Goal: Transaction & Acquisition: Purchase product/service

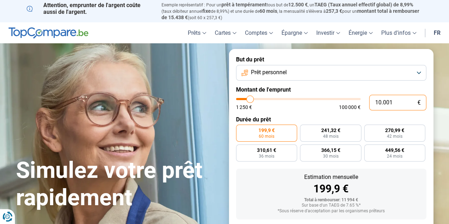
click at [396, 102] on input "10.001" at bounding box center [397, 103] width 57 height 16
type input "1.000"
type input "1250"
type input "100"
type input "1250"
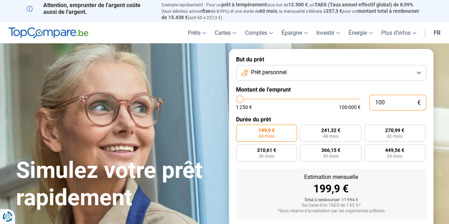
type input "10"
type input "1250"
type input "1"
type input "1250"
type input "0"
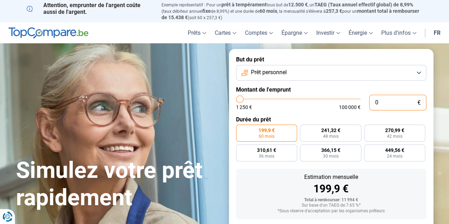
type input "1250"
type input "5"
type input "1250"
type input "50"
type input "1250"
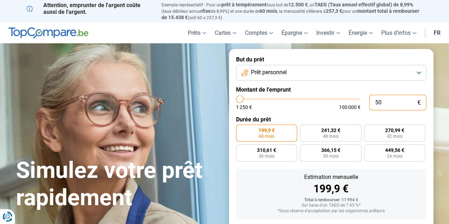
type input "500"
type input "1250"
type input "5.000"
type input "5000"
type input "50.000"
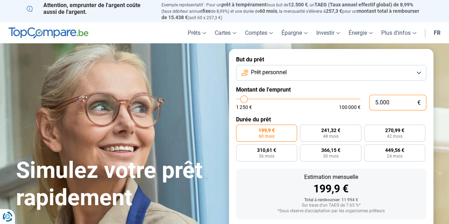
type input "50000"
radio input "false"
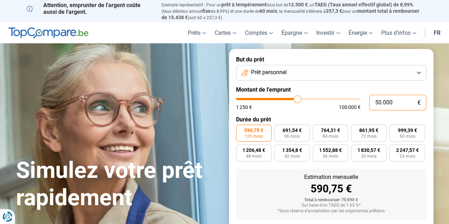
scroll to position [38, 0]
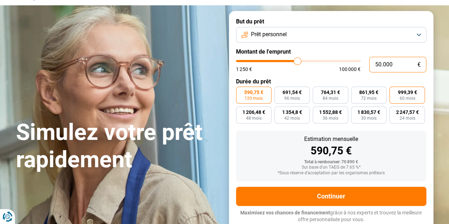
type input "50.000"
click at [407, 96] on span "60 mois" at bounding box center [407, 98] width 16 height 4
click at [394, 91] on input "999,39 € 60 mois" at bounding box center [391, 89] width 5 height 5
radio input "true"
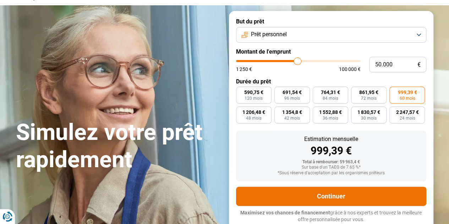
click at [348, 197] on button "Continuer" at bounding box center [331, 196] width 190 height 19
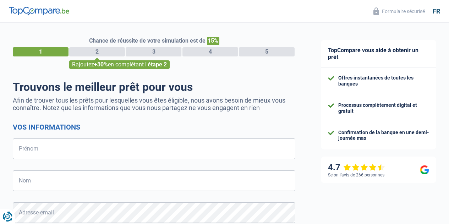
select select "32"
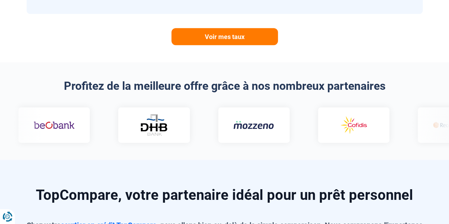
scroll to position [413, 0]
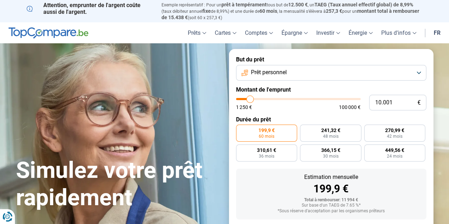
drag, startPoint x: 157, startPoint y: 35, endPoint x: 433, endPoint y: 32, distance: 276.1
click at [433, 32] on link "fr" at bounding box center [436, 32] width 15 height 21
click at [441, 33] on link "fr" at bounding box center [436, 32] width 15 height 21
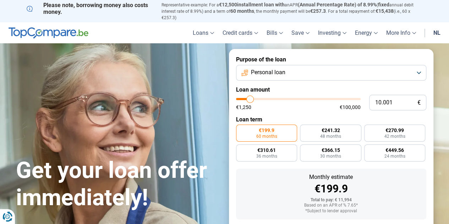
click at [283, 75] on font "Personal loan" at bounding box center [268, 72] width 34 height 7
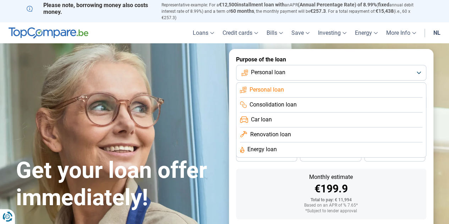
click at [286, 94] on li "Personal loan" at bounding box center [331, 90] width 182 height 15
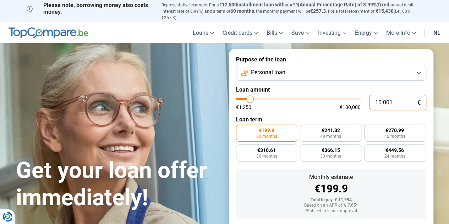
drag, startPoint x: 398, startPoint y: 107, endPoint x: 358, endPoint y: 107, distance: 39.7
click at [358, 107] on div "10.001 € €1,250 €100,000" at bounding box center [331, 103] width 190 height 16
type input "5"
type input "1250"
type input "50"
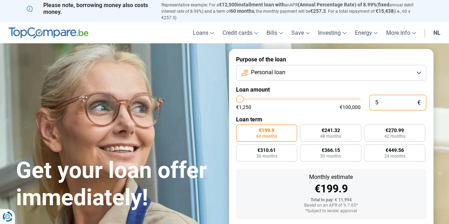
type input "1250"
type input "500"
type input "1250"
type input "5.000"
type input "5000"
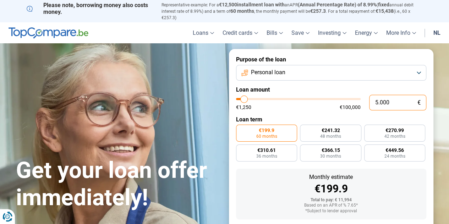
type input "50.000"
type input "50000"
radio input "false"
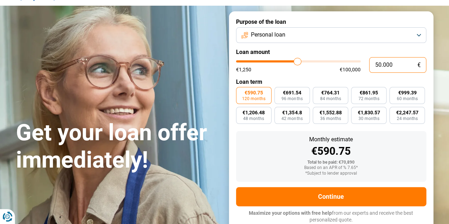
scroll to position [38, 0]
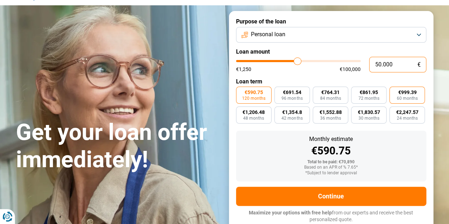
type input "50.000"
click at [408, 92] on font "€999.39" at bounding box center [407, 92] width 18 height 6
click at [394, 91] on input "€999.39 60 months" at bounding box center [391, 89] width 5 height 5
radio input "true"
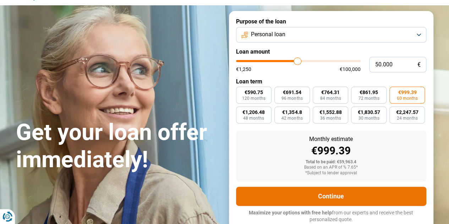
click at [377, 191] on button "Continue" at bounding box center [331, 196] width 190 height 19
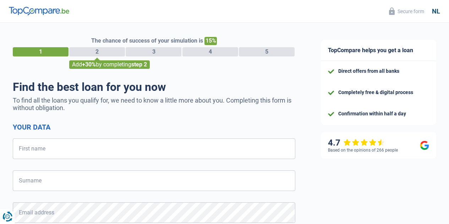
select select "32"
click at [97, 146] on input "First name" at bounding box center [154, 148] width 282 height 21
type input "Aditay"
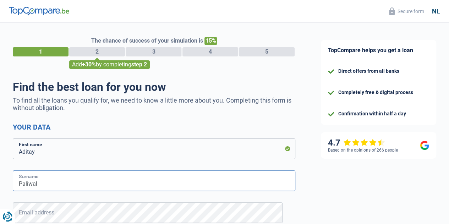
type input "Paliwal"
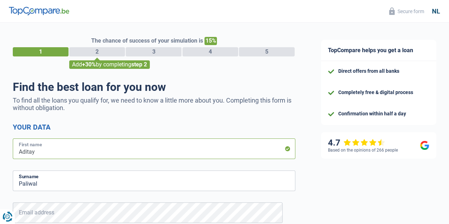
click at [81, 151] on input "Aditay" at bounding box center [154, 148] width 282 height 21
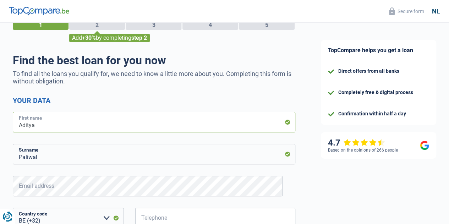
scroll to position [106, 0]
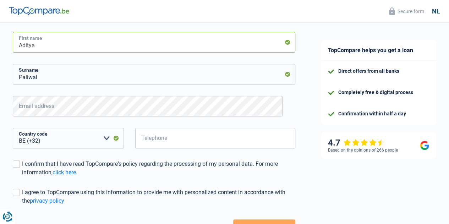
type input "Aditya"
click at [146, 94] on form "Your data Aditya First name Paliwal Surname Email address All fields are requir…" at bounding box center [154, 126] width 282 height 221
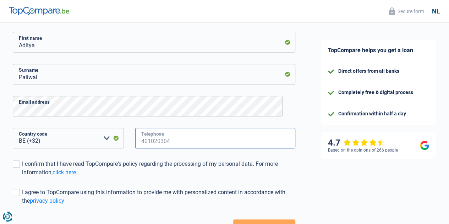
click at [165, 131] on input "Telephone" at bounding box center [215, 138] width 160 height 21
type input "465004526"
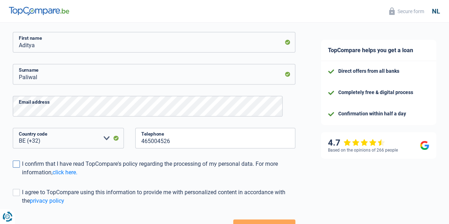
click at [20, 166] on span at bounding box center [16, 163] width 7 height 7
click at [22, 177] on input "I confirm that I have read TopCompare's policy regarding the processing of my p…" at bounding box center [22, 177] width 0 height 0
click at [20, 192] on span at bounding box center [16, 192] width 7 height 7
click at [22, 205] on input "I agree to TopCompare using this information to provide me with personalized co…" at bounding box center [22, 205] width 0 height 0
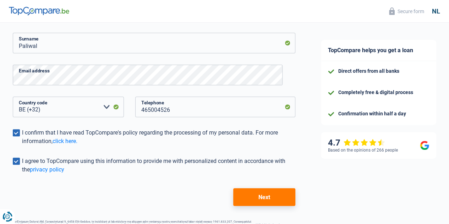
scroll to position [160, 0]
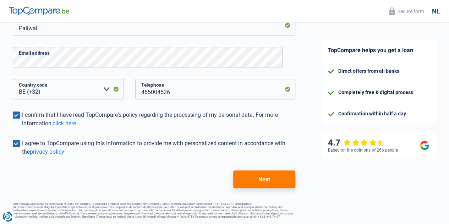
click at [253, 181] on button "Next" at bounding box center [264, 179] width 62 height 18
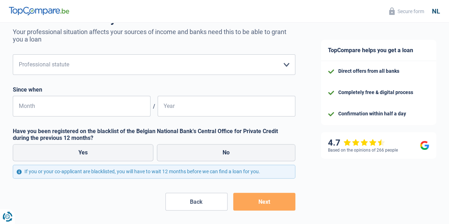
scroll to position [35, 0]
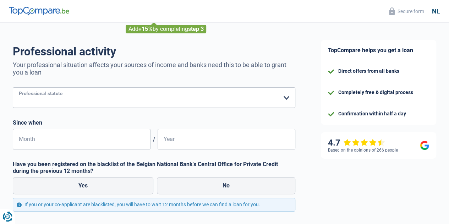
click at [211, 102] on select "Worker Employee (private sector) Civil servant (public sector) Disabled Self-em…" at bounding box center [154, 97] width 282 height 21
select select "privateEmployee"
click at [19, 88] on select "Worker Employee (private sector) Civil servant (public sector) Disabled Self-em…" at bounding box center [154, 97] width 282 height 21
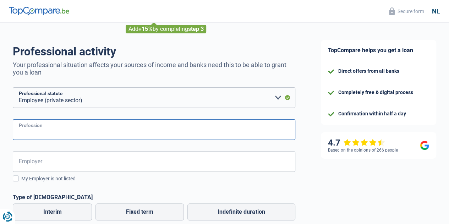
click at [135, 125] on input "Profession" at bounding box center [154, 129] width 282 height 21
type input "D"
type input "Engineer"
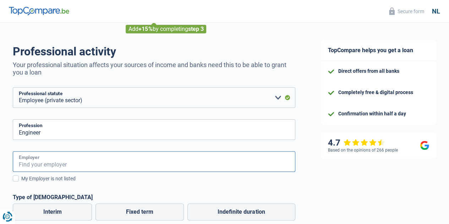
click at [142, 170] on input "Employer" at bounding box center [154, 161] width 282 height 21
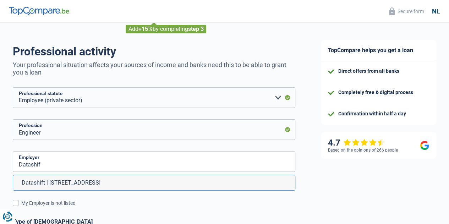
click at [150, 179] on li "Datashift | Oude Brusselsestraat, 14 | 2800 - Mechelen" at bounding box center [154, 182] width 282 height 15
type input "Datashift | Oude Brusselsestraat, 14 | 2800 - Mechelen"
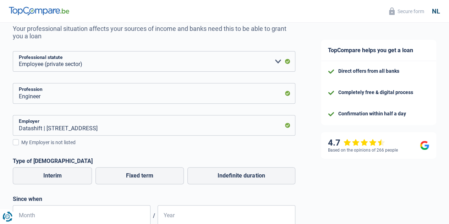
scroll to position [142, 0]
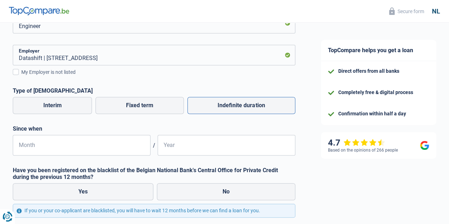
click at [239, 105] on font "Indefinite duration" at bounding box center [240, 105] width 47 height 7
click at [239, 105] on input "Indefinite duration" at bounding box center [241, 105] width 108 height 17
radio input "true"
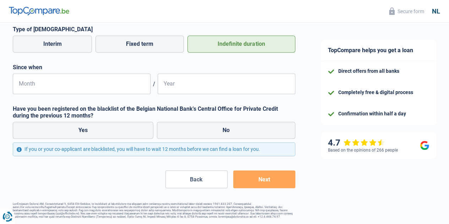
scroll to position [208, 0]
click at [105, 83] on input "Month" at bounding box center [82, 83] width 138 height 21
click at [187, 122] on label "No" at bounding box center [226, 130] width 138 height 17
click at [187, 122] on input "No" at bounding box center [226, 130] width 138 height 17
radio input "true"
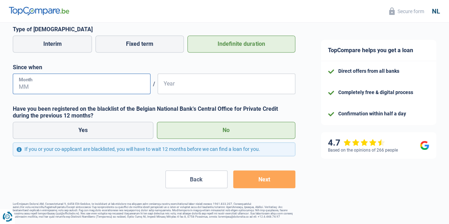
click at [74, 78] on input "Month" at bounding box center [82, 83] width 138 height 21
drag, startPoint x: 73, startPoint y: 77, endPoint x: 43, endPoint y: 79, distance: 31.0
click at [43, 79] on input "Month" at bounding box center [82, 83] width 138 height 21
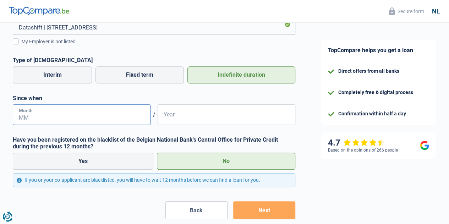
scroll to position [172, 0]
type input "01"
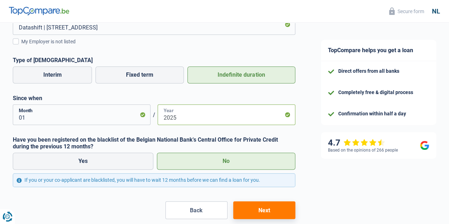
scroll to position [208, 0]
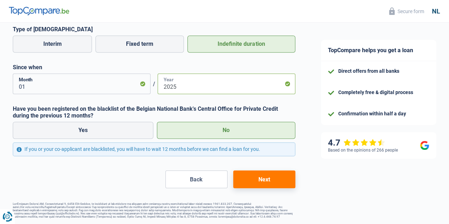
type input "2025"
click at [268, 183] on button "Next" at bounding box center [264, 179] width 62 height 18
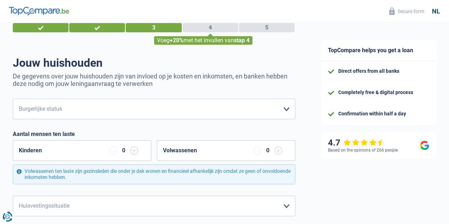
scroll to position [35, 0]
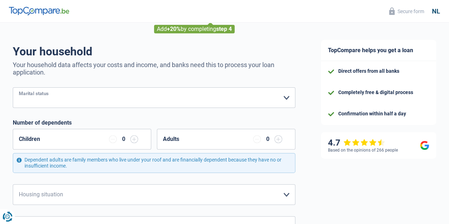
click at [140, 97] on select "Single Married Living together Divorced Widow/widower Married but not living to…" at bounding box center [154, 97] width 282 height 21
select select "married"
click at [19, 88] on select "Single Married Living together Divorced Widow/widower Married but not living to…" at bounding box center [154, 97] width 282 height 21
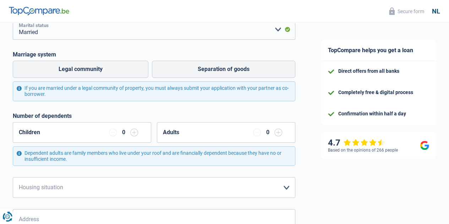
scroll to position [106, 0]
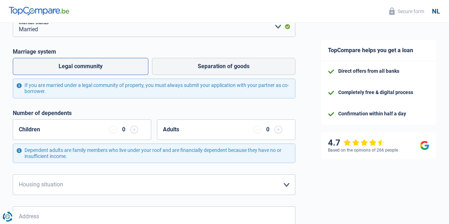
click at [91, 72] on label "Legal community" at bounding box center [81, 66] width 136 height 17
click at [91, 72] on input "Legal community" at bounding box center [81, 66] width 136 height 17
radio input "true"
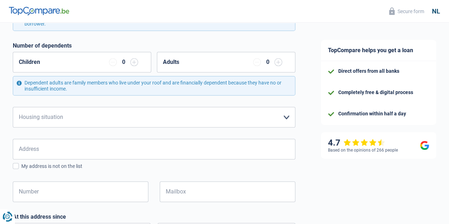
scroll to position [213, 0]
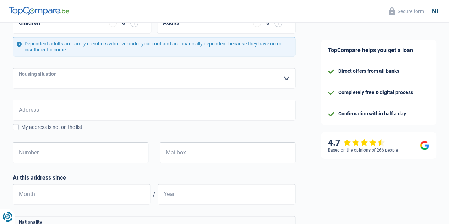
click at [248, 85] on select "Tenant Owner with a mortgage loan Owner without a mortgage Living with family C…" at bounding box center [154, 78] width 282 height 21
select select "rents"
click at [19, 68] on select "Tenant Owner with a mortgage loan Owner without a mortgage Living with family C…" at bounding box center [154, 78] width 282 height 21
click at [166, 107] on input "Address" at bounding box center [154, 110] width 282 height 21
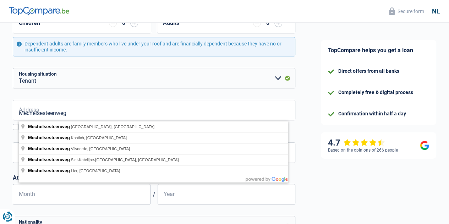
click at [308, 158] on div "TopCompare helps you get a loan Direct offers from all banks Completely free & …" at bounding box center [378, 105] width 141 height 590
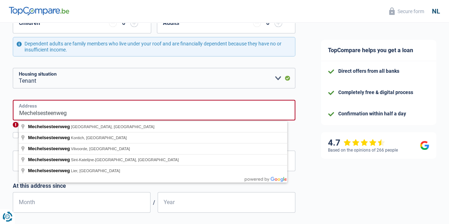
click at [101, 113] on input "Mechelsesteenweg" at bounding box center [154, 110] width 282 height 21
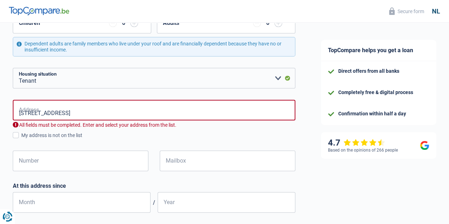
type input "Mechelsesteenweg, 3020, Herent, BE"
type input "490"
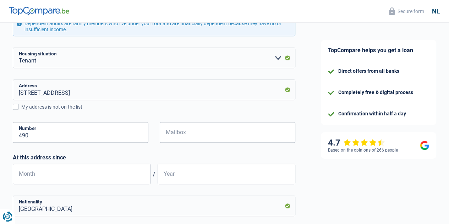
scroll to position [248, 0]
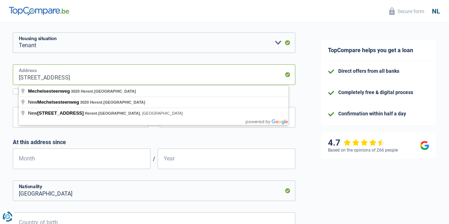
drag, startPoint x: 125, startPoint y: 77, endPoint x: 79, endPoint y: 81, distance: 46.3
click at [79, 81] on input "Mechelsesteenweg, 3020, Herent, BE" at bounding box center [154, 74] width 282 height 21
click at [318, 164] on div "TopCompare helps you get a loan Direct offers from all banks Completely free & …" at bounding box center [378, 69] width 141 height 590
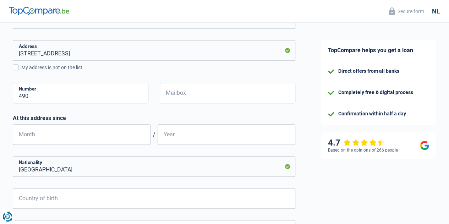
scroll to position [284, 0]
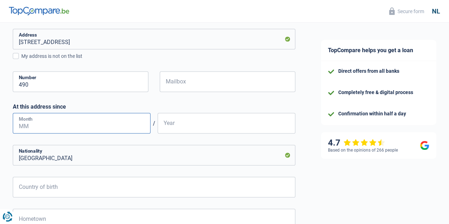
click at [118, 126] on input "Month" at bounding box center [82, 123] width 138 height 21
type input "03"
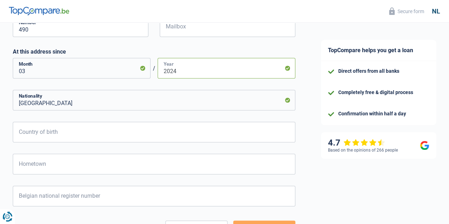
scroll to position [355, 0]
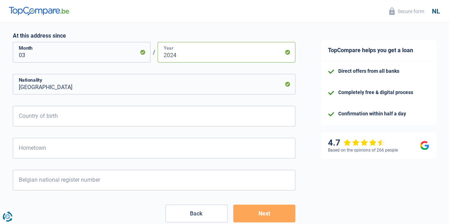
type input "2024"
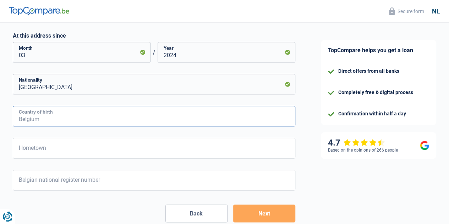
click at [91, 120] on input "Country of birth" at bounding box center [154, 116] width 282 height 21
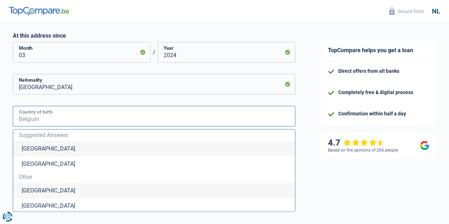
type input "I"
type input "n"
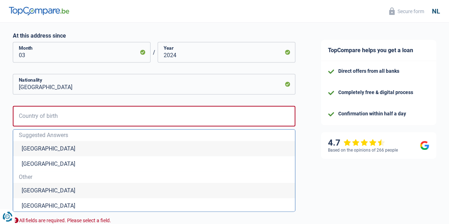
click at [354, 182] on div "TopCompare helps you get a loan Direct offers from all banks Completely free & …" at bounding box center [378, 12] width 141 height 688
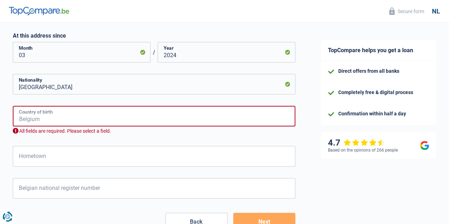
click at [154, 120] on input "Country of birth" at bounding box center [154, 116] width 282 height 21
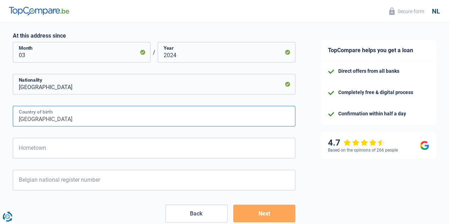
type input "India"
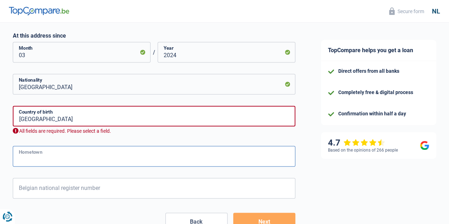
click at [232, 154] on input "Hometown" at bounding box center [154, 156] width 282 height 21
type input "Muzaffarnagar"
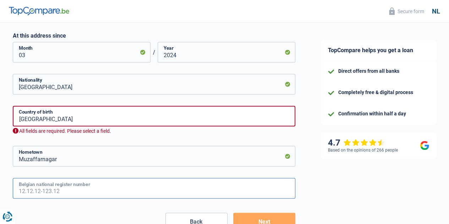
click at [244, 185] on input "Belgian national register number" at bounding box center [154, 188] width 282 height 21
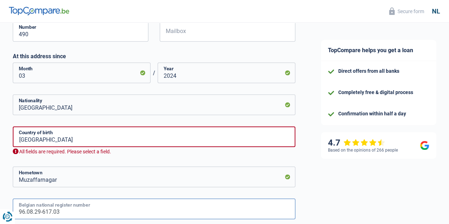
scroll to position [319, 0]
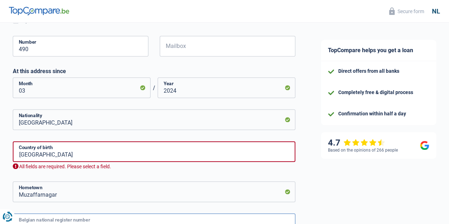
type input "96.08.29-617.03"
click at [136, 160] on input "India" at bounding box center [154, 151] width 282 height 21
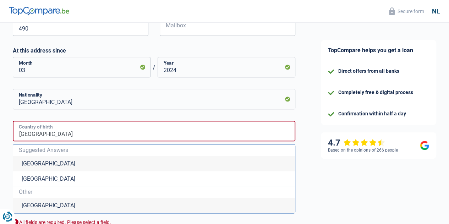
scroll to position [355, 0]
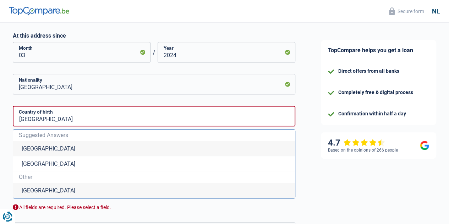
click at [53, 189] on li "India" at bounding box center [154, 190] width 282 height 15
type input "Indië"
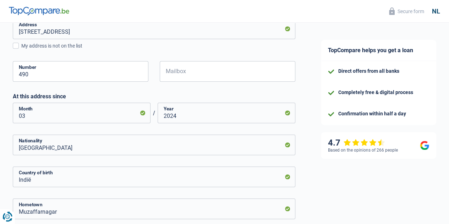
scroll to position [390, 0]
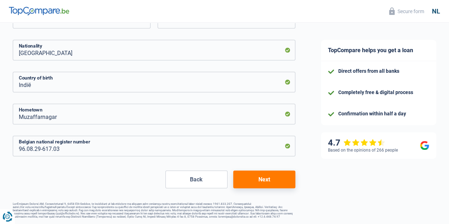
click at [248, 175] on button "Next" at bounding box center [264, 179] width 62 height 18
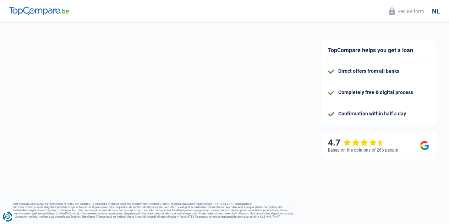
select select "netSalary"
select select "mealVouchers"
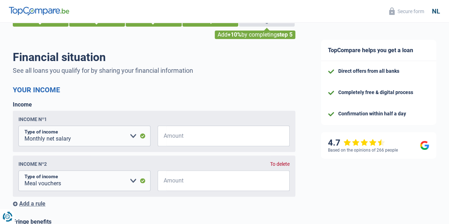
scroll to position [71, 0]
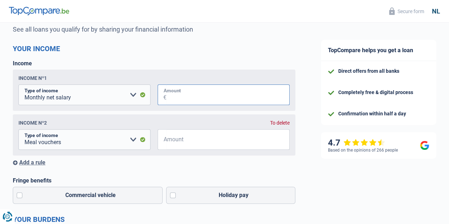
click at [170, 94] on input "Amount" at bounding box center [227, 94] width 123 height 21
click at [198, 139] on input "Amount" at bounding box center [227, 139] width 123 height 21
type input "176"
click at [186, 98] on input "Amount" at bounding box center [227, 94] width 123 height 21
click at [133, 94] on select "Alimony money Company allowance Rental income Disability pension Child benefit …" at bounding box center [84, 94] width 132 height 21
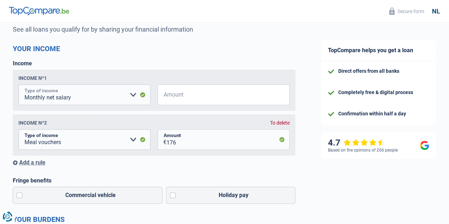
click at [24, 85] on select "Alimony money Company allowance Rental income Disability pension Child benefit …" at bounding box center [84, 94] width 132 height 21
click at [208, 97] on input "Amount" at bounding box center [227, 94] width 123 height 21
type input "2.700"
click at [212, 53] on h2 "Your income" at bounding box center [154, 48] width 282 height 9
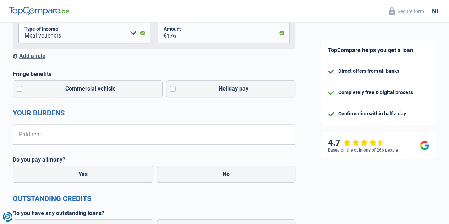
scroll to position [213, 0]
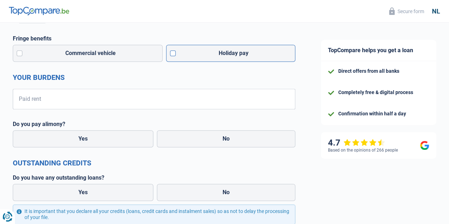
click at [174, 51] on label "Holiday pay" at bounding box center [230, 53] width 129 height 17
click at [174, 51] on input "Holiday pay" at bounding box center [230, 53] width 129 height 17
checkbox input "true"
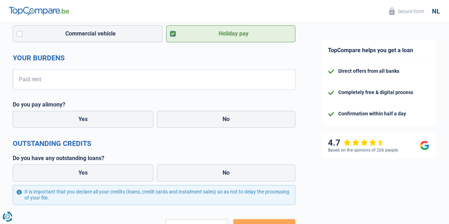
scroll to position [248, 0]
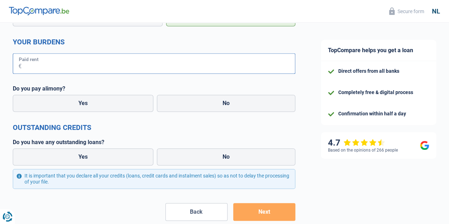
click at [126, 71] on input "Paid rent" at bounding box center [159, 63] width 274 height 21
type input "1.100"
click at [187, 107] on label "No" at bounding box center [226, 103] width 138 height 17
click at [187, 107] on input "No" at bounding box center [226, 103] width 138 height 17
radio input "true"
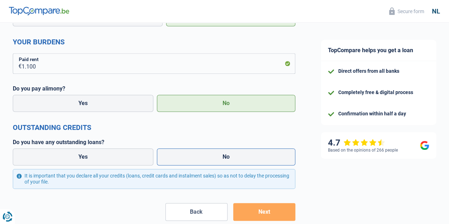
click at [182, 159] on label "No" at bounding box center [226, 156] width 138 height 17
click at [182, 159] on input "No" at bounding box center [226, 156] width 138 height 17
radio input "true"
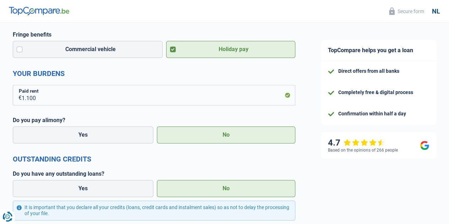
scroll to position [215, 0]
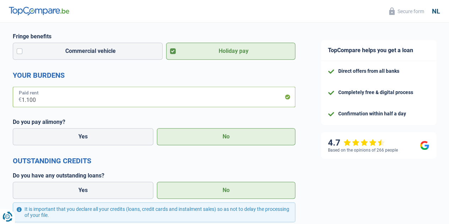
click at [97, 102] on input "1.100" at bounding box center [159, 97] width 274 height 21
type input "1"
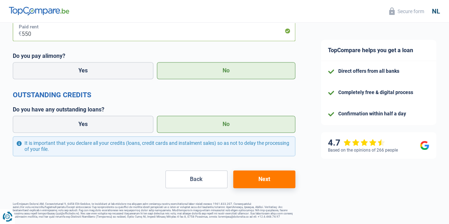
type input "550"
click at [268, 174] on button "Next" at bounding box center [264, 179] width 62 height 18
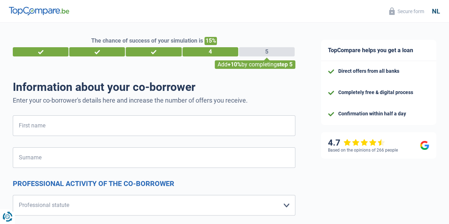
scroll to position [35, 0]
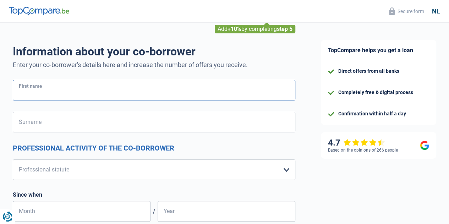
click at [162, 93] on input "First name" at bounding box center [154, 90] width 282 height 21
drag, startPoint x: 184, startPoint y: 98, endPoint x: 38, endPoint y: 97, distance: 145.5
click at [38, 97] on input "Aditi Punase" at bounding box center [154, 90] width 282 height 21
type input "Aditi"
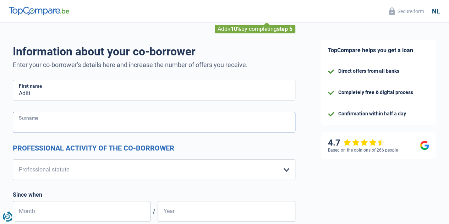
click at [67, 126] on input "Surname" at bounding box center [154, 122] width 282 height 21
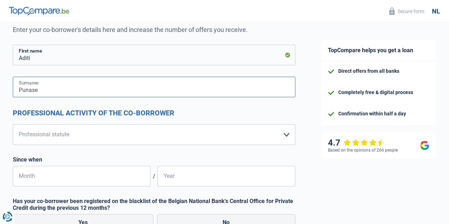
scroll to position [177, 0]
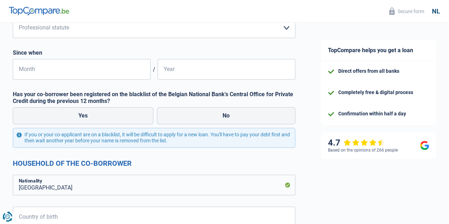
type input "Punase"
click at [77, 28] on select "Worker Employee (private sector) Civil servant (public sector) Disabled Self-em…" at bounding box center [154, 27] width 282 height 21
select select "privateEmployee"
click at [19, 18] on select "Worker Employee (private sector) Civil servant (public sector) Disabled Self-em…" at bounding box center [154, 27] width 282 height 21
select select "netSalary"
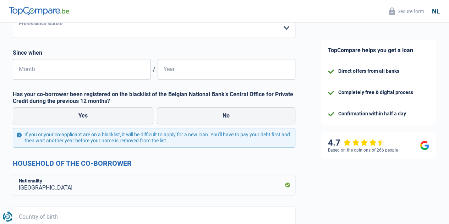
select select "mealVouchers"
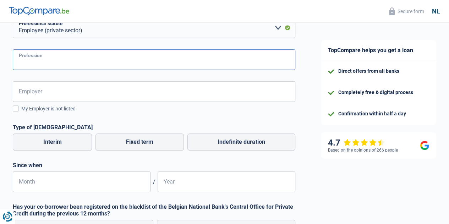
click at [63, 60] on input "Profession" at bounding box center [154, 59] width 282 height 21
type input "Engineer"
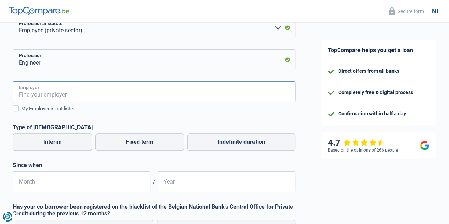
click at [65, 87] on input "Employer" at bounding box center [154, 91] width 282 height 21
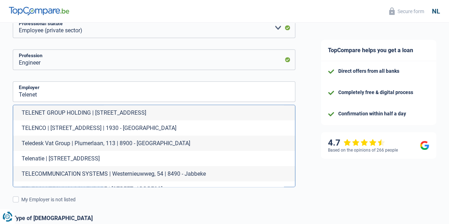
click at [119, 115] on font "TELENET GROUP HOLDING | Liersesteenweg(MeSK), 4 | 2800 - Mechelen" at bounding box center [84, 112] width 125 height 7
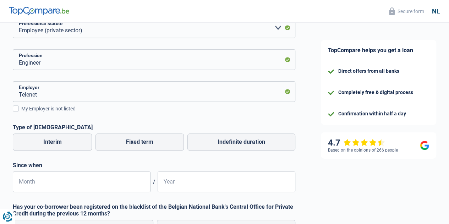
type input "TELENET GROUP HOLDING | Liersesteenweg(MeSK), 4 | 2800 - Mechelen"
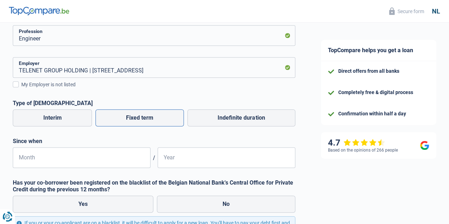
scroll to position [213, 0]
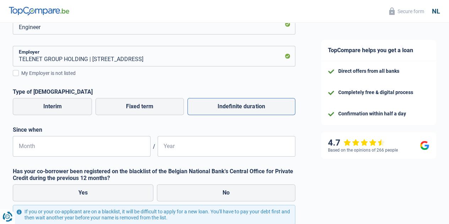
click at [251, 105] on font "Indefinite duration" at bounding box center [240, 106] width 47 height 7
click at [251, 105] on input "Indefinite duration" at bounding box center [241, 106] width 108 height 17
radio input "true"
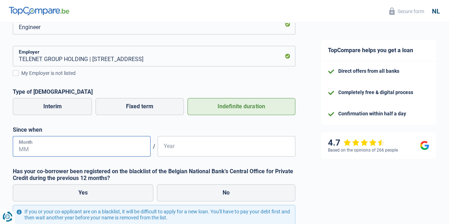
click at [110, 145] on input "Month" at bounding box center [82, 146] width 138 height 21
type input "09"
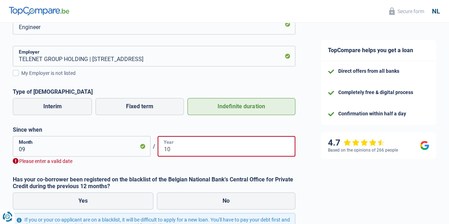
type input "1"
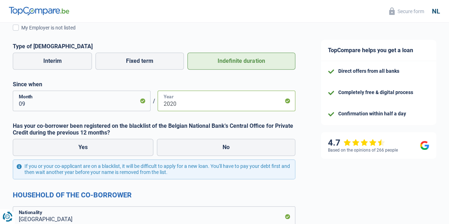
scroll to position [284, 0]
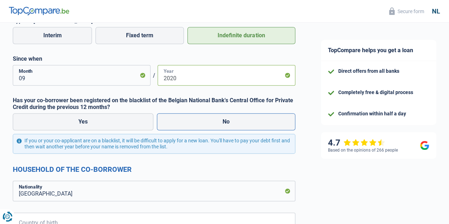
type input "2020"
click at [193, 118] on label "No" at bounding box center [226, 121] width 138 height 17
click at [193, 118] on input "No" at bounding box center [226, 121] width 138 height 17
radio input "true"
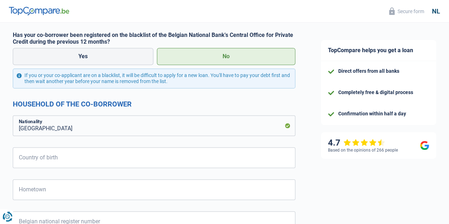
scroll to position [355, 0]
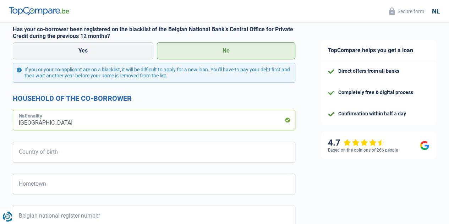
click at [171, 121] on input "België" at bounding box center [154, 120] width 282 height 21
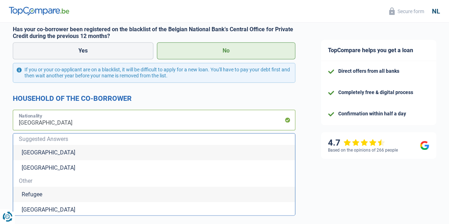
type input "Belgi"
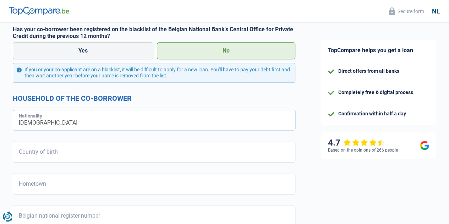
click at [119, 117] on input "Indian" at bounding box center [154, 120] width 282 height 21
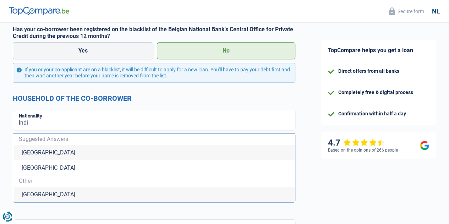
click at [76, 194] on li "India" at bounding box center [154, 194] width 282 height 15
type input "Indië"
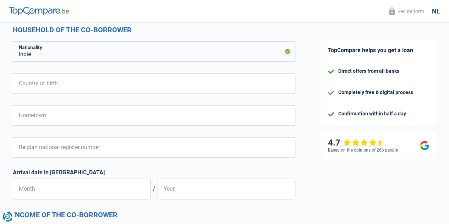
scroll to position [426, 0]
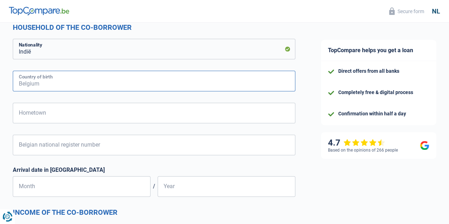
click at [84, 82] on input "Country of birth" at bounding box center [154, 81] width 282 height 21
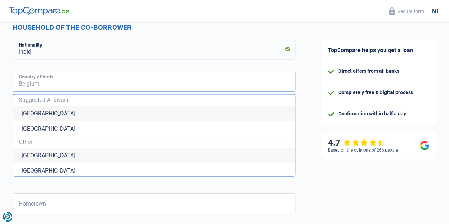
type input "I"
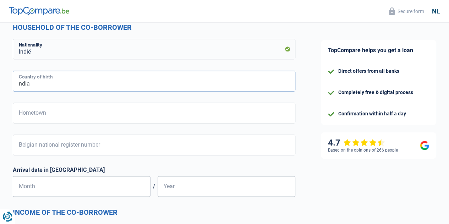
click at [52, 81] on input "ndia" at bounding box center [154, 81] width 282 height 21
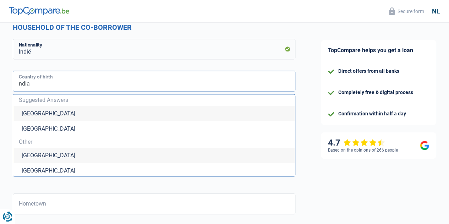
drag, startPoint x: 34, startPoint y: 84, endPoint x: 11, endPoint y: 87, distance: 22.5
click at [11, 87] on div "The chance of success of your simulation is 15% 1 2 3 4 5 Add +10% by completin…" at bounding box center [154, 104] width 308 height 1021
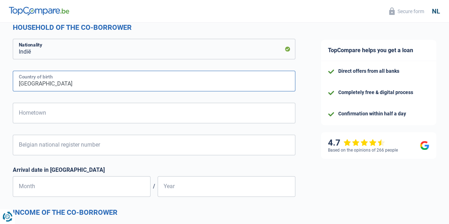
click at [42, 88] on input "India" at bounding box center [154, 81] width 282 height 21
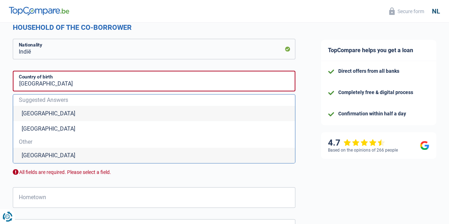
click at [46, 153] on li "India" at bounding box center [154, 155] width 282 height 15
type input "Indië"
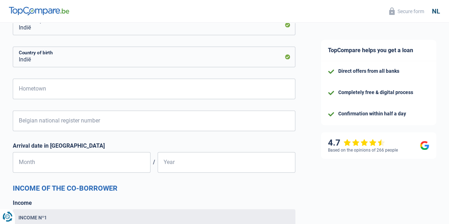
scroll to position [461, 0]
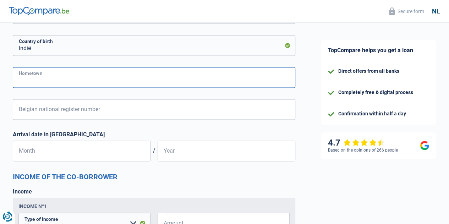
click at [53, 79] on input "Hometown" at bounding box center [154, 77] width 282 height 21
type input "Sanawad"
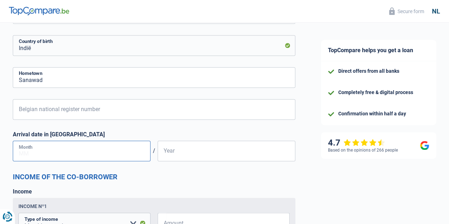
click at [76, 147] on input "Month" at bounding box center [82, 150] width 138 height 21
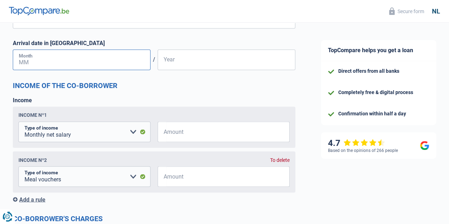
scroll to position [568, 0]
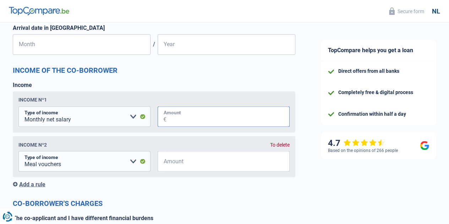
click at [198, 116] on input "Amount" at bounding box center [227, 116] width 123 height 21
drag, startPoint x: 198, startPoint y: 151, endPoint x: 199, endPoint y: 156, distance: 5.3
click at [198, 151] on div "Income nº2 To delete Alimony money Company allowance Rental income Disability p…" at bounding box center [154, 156] width 282 height 41
click at [200, 159] on input "Amount" at bounding box center [227, 161] width 123 height 21
type input "176"
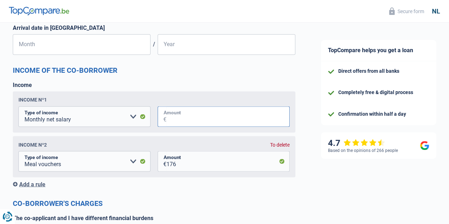
click at [199, 122] on input "Amount" at bounding box center [227, 116] width 123 height 21
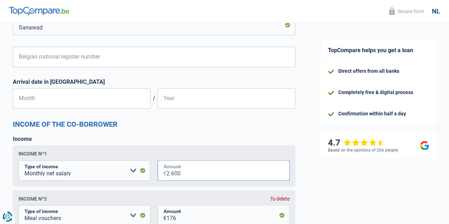
scroll to position [497, 0]
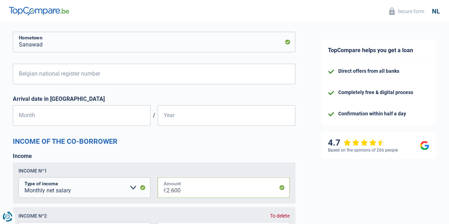
type input "2.600"
click at [114, 120] on input "Month" at bounding box center [82, 115] width 138 height 21
type input "01"
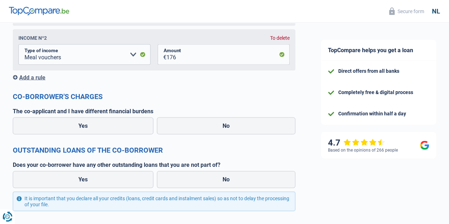
scroll to position [710, 0]
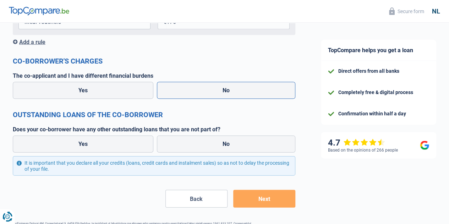
type input "2020"
click at [190, 94] on label "No" at bounding box center [226, 90] width 138 height 17
click at [190, 94] on input "No" at bounding box center [226, 90] width 138 height 17
radio input "true"
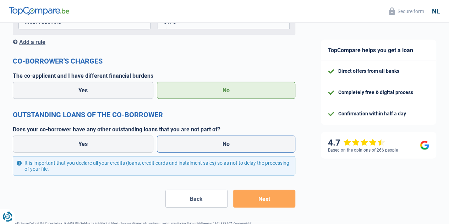
click at [206, 150] on label "No" at bounding box center [226, 144] width 138 height 17
click at [206, 150] on input "No" at bounding box center [226, 144] width 138 height 17
radio input "true"
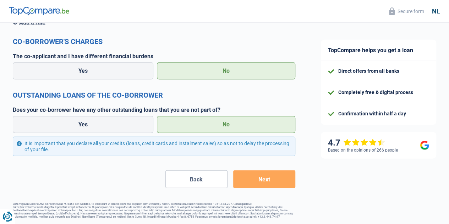
click at [266, 176] on button "Next" at bounding box center [264, 179] width 62 height 18
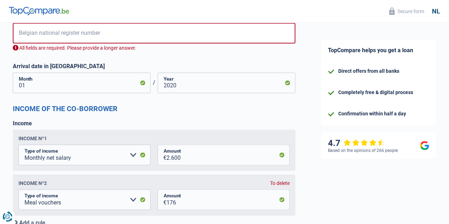
scroll to position [536, 0]
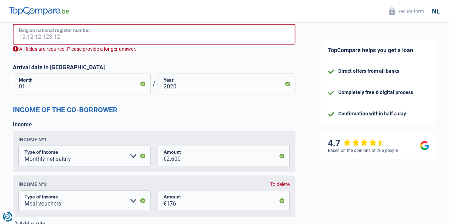
click at [193, 41] on input "Belgian national register number" at bounding box center [154, 34] width 282 height 21
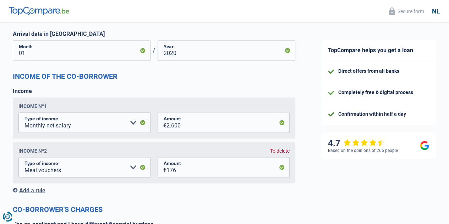
scroll to position [530, 0]
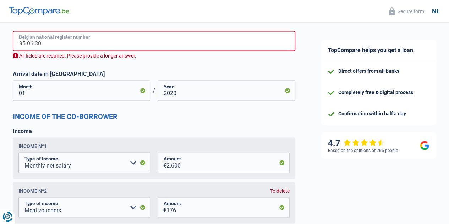
click at [123, 45] on input "95.06.30" at bounding box center [154, 41] width 282 height 21
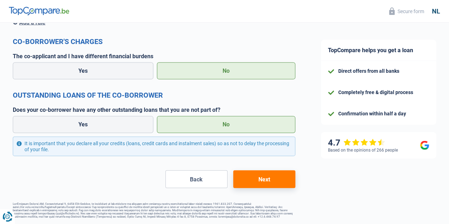
scroll to position [734, 0]
type input "95.06.30-692.57"
click at [237, 180] on button "Next" at bounding box center [264, 179] width 62 height 18
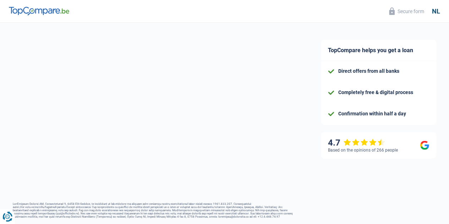
select select "120"
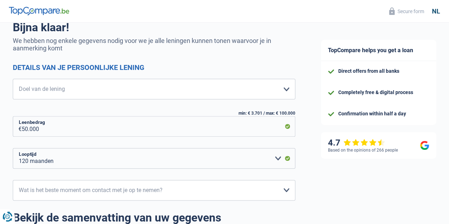
scroll to position [71, 0]
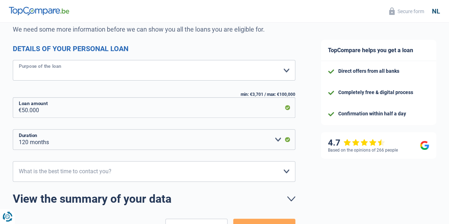
click at [177, 77] on select "Comfort home: furniture, textiles, appliances, private materials Hi-fi, multime…" at bounding box center [154, 70] width 282 height 21
select select "other"
click at [19, 60] on select "Comfort home: furniture, textiles, appliances, private materials Hi-fi, multime…" at bounding box center [154, 70] width 282 height 21
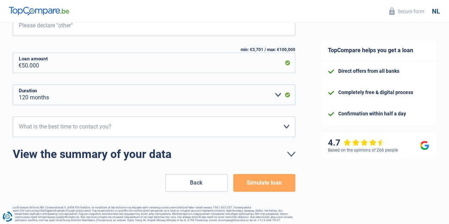
scroll to position [155, 0]
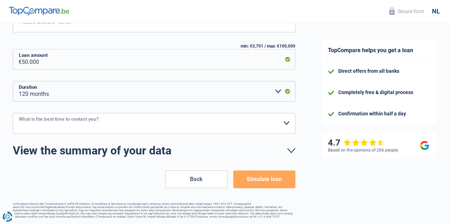
click at [198, 125] on select "10am-12pm 12-2pm 2-4 p.m. 4-6 pm Please make a selection" at bounding box center [154, 123] width 282 height 21
select select "10-12"
click at [19, 113] on select "10am-12pm 12-2pm 2-4 p.m. 4-6 pm Please make a selection" at bounding box center [154, 123] width 282 height 21
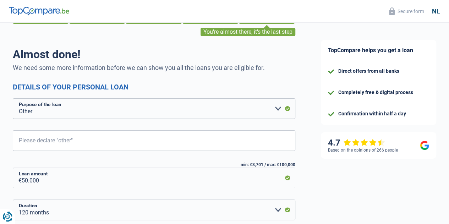
scroll to position [49, 0]
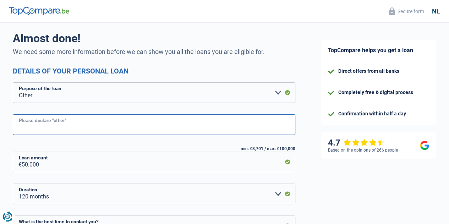
click at [160, 133] on input "Please declare "other"" at bounding box center [154, 124] width 282 height 21
type input "G"
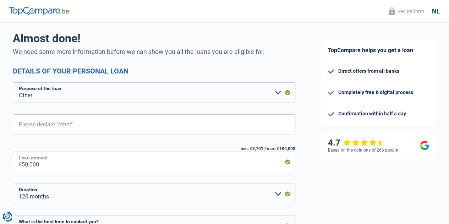
click at [91, 172] on input "50.000" at bounding box center [159, 161] width 274 height 21
type input "50.000"
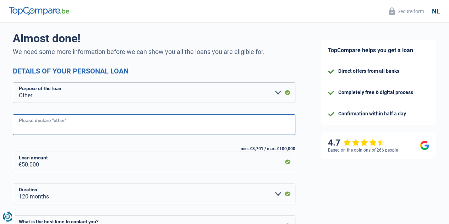
click at [86, 116] on input "Please declare "other"" at bounding box center [154, 124] width 282 height 21
type input "E"
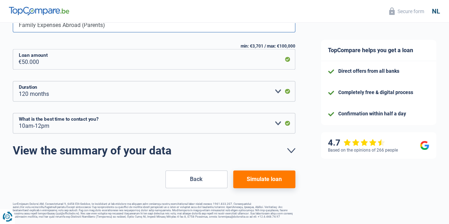
scroll to position [155, 0]
type input "Family Expenses Abroad (Parents)"
click at [253, 176] on font "Simulate loan" at bounding box center [264, 179] width 35 height 7
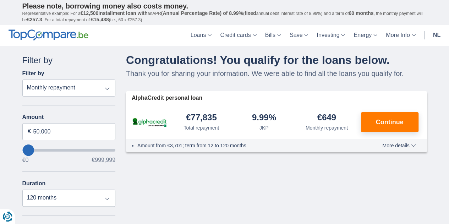
click at [81, 93] on select "Total repayment JKP Monthly repayment" at bounding box center [68, 87] width 93 height 17
drag, startPoint x: 74, startPoint y: 136, endPoint x: 34, endPoint y: 138, distance: 39.8
click at [34, 138] on input "50.000" at bounding box center [68, 131] width 93 height 17
click at [70, 130] on input "20.000" at bounding box center [68, 131] width 93 height 17
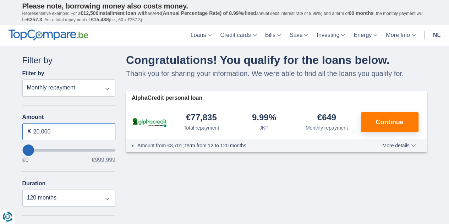
type input "20.000"
type input "20000"
select select "84"
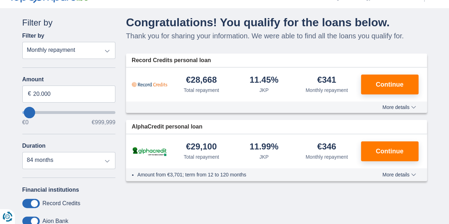
scroll to position [35, 0]
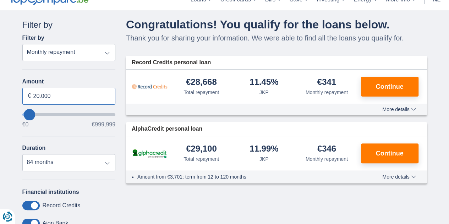
drag, startPoint x: 57, startPoint y: 90, endPoint x: 34, endPoint y: 95, distance: 23.2
click at [34, 95] on input "20.000" at bounding box center [68, 96] width 93 height 17
type input "30.000"
type input "30000"
select select "120"
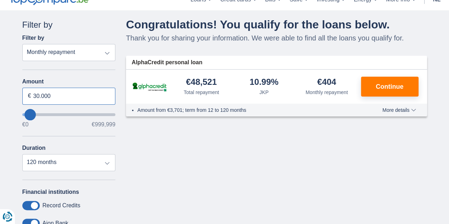
drag, startPoint x: 61, startPoint y: 96, endPoint x: 6, endPoint y: 97, distance: 55.0
click at [6, 97] on div "× widget.non-eligible-application.title widget.non-eligible-application.text no…" at bounding box center [224, 169] width 449 height 319
type input "50.000"
type input "50000"
drag, startPoint x: 38, startPoint y: 95, endPoint x: 59, endPoint y: 106, distance: 23.5
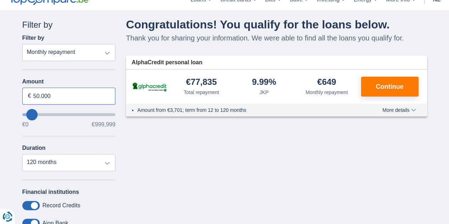
click at [38, 96] on input "50.000" at bounding box center [68, 96] width 93 height 17
type input "55.000"
type input "55000"
click at [64, 98] on input "55.000" at bounding box center [68, 96] width 93 height 17
type input "50.000"
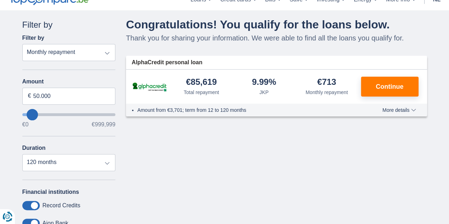
type input "50000"
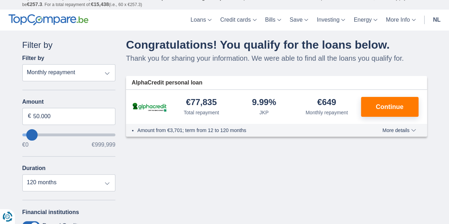
scroll to position [0, 0]
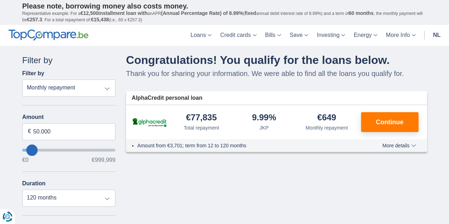
click at [72, 92] on select "Total repayment JKP Monthly repayment" at bounding box center [68, 87] width 93 height 17
click at [93, 62] on div "Filter by" at bounding box center [68, 60] width 93 height 12
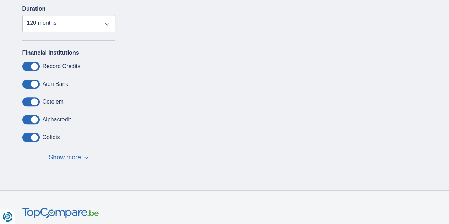
scroll to position [248, 0]
